Goal: Task Accomplishment & Management: Manage account settings

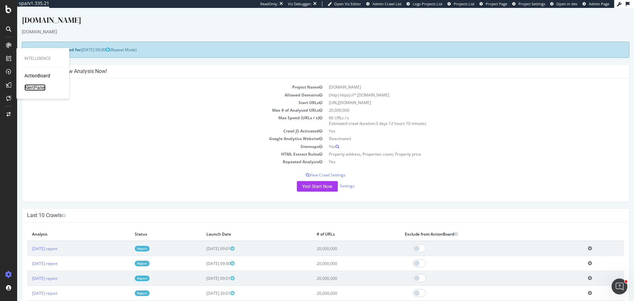
click at [42, 87] on div "AlertPanel" at bounding box center [34, 87] width 21 height 7
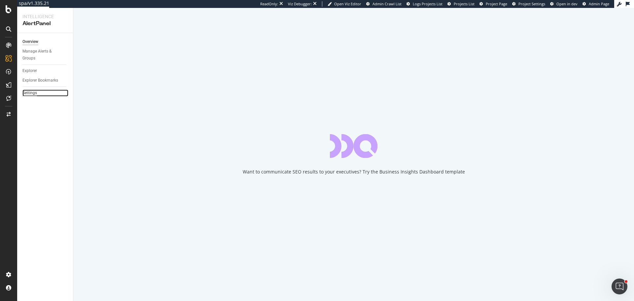
click at [33, 92] on div "Settings" at bounding box center [29, 92] width 15 height 7
select select "03"
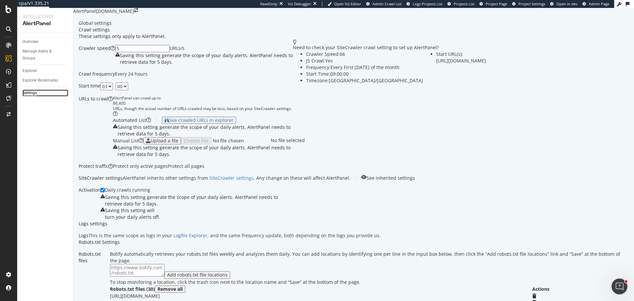
scroll to position [429, 0]
click at [26, 41] on div "Overview" at bounding box center [30, 41] width 16 height 7
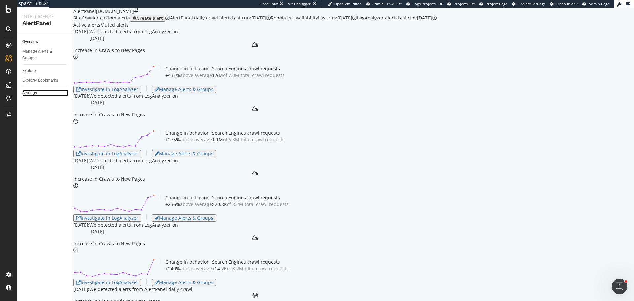
click at [29, 94] on div "Settings" at bounding box center [29, 92] width 15 height 7
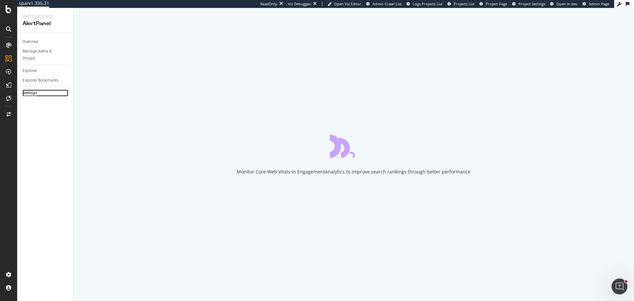
select select "03"
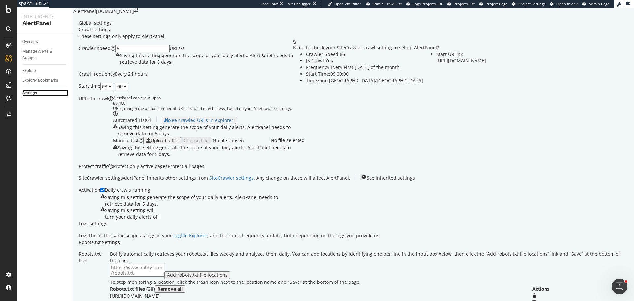
scroll to position [429, 0]
click at [22, 38] on div "Overview Manage Alerts & Groups Explorer Explorer Bookmarks Settings" at bounding box center [45, 167] width 56 height 268
click at [27, 41] on div "Overview" at bounding box center [30, 41] width 16 height 7
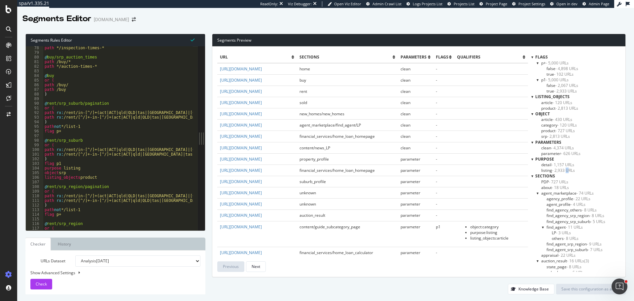
scroll to position [356, 0]
drag, startPoint x: 530, startPoint y: 114, endPoint x: 548, endPoint y: 113, distance: 18.2
click at [548, 113] on div "object" at bounding box center [575, 114] width 89 height 6
drag, startPoint x: 534, startPoint y: 118, endPoint x: 564, endPoint y: 118, distance: 29.7
click at [564, 118] on div "article - 430 URLs category - 120 URLs product - 727 URLs srp - 2,813 URLs" at bounding box center [578, 128] width 84 height 23
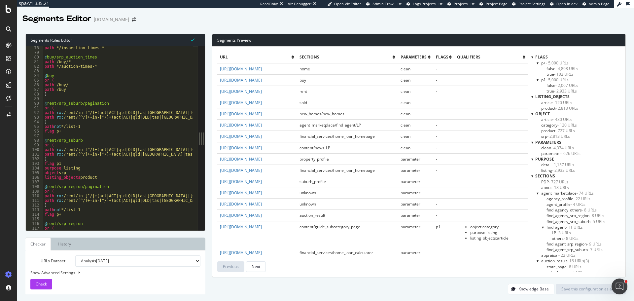
click at [564, 136] on span "- 2,813 URLs" at bounding box center [558, 136] width 23 height 6
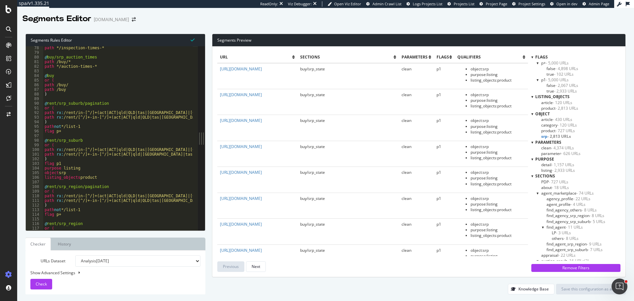
click at [558, 131] on span "- 727 URLs" at bounding box center [564, 131] width 19 height 6
